Goal: Find contact information: Find contact information

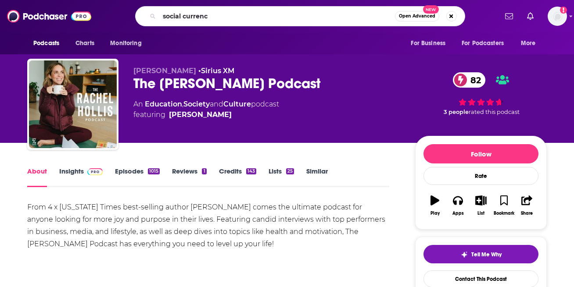
type input "social currency"
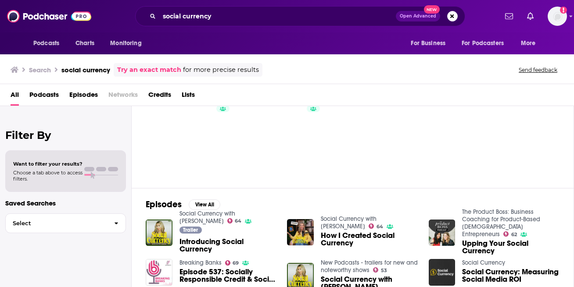
scroll to position [38, 0]
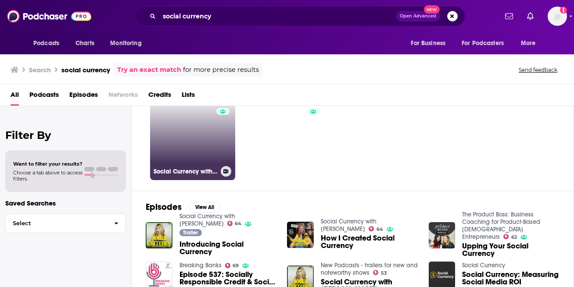
click at [197, 158] on link "64 Social Currency with [PERSON_NAME]" at bounding box center [192, 137] width 85 height 85
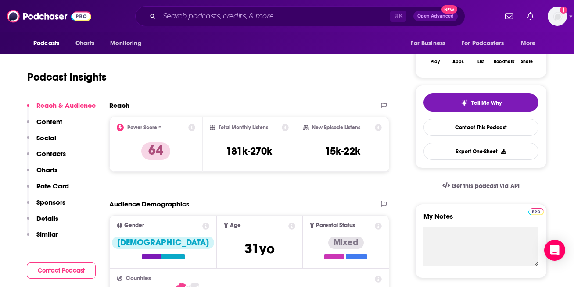
scroll to position [153, 0]
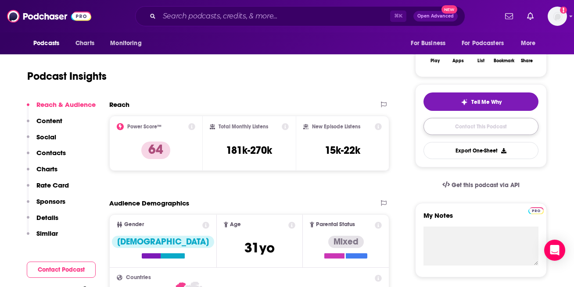
click at [469, 128] on link "Contact This Podcast" at bounding box center [480, 126] width 115 height 17
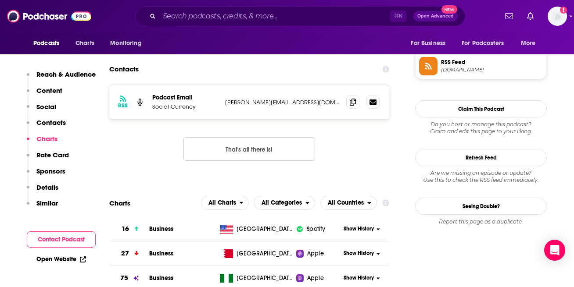
scroll to position [645, 0]
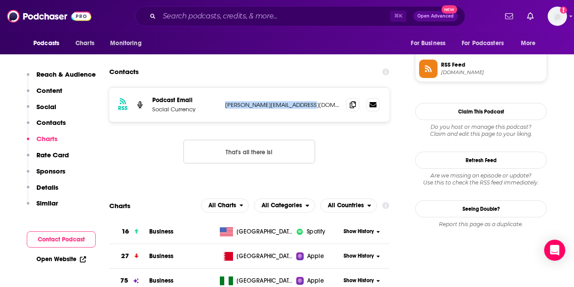
drag, startPoint x: 324, startPoint y: 106, endPoint x: 226, endPoint y: 108, distance: 97.9
click at [226, 108] on p "[PERSON_NAME][EMAIL_ADDRESS][DOMAIN_NAME]" at bounding box center [282, 104] width 114 height 7
copy p "[PERSON_NAME][EMAIL_ADDRESS][DOMAIN_NAME]"
